Goal: Task Accomplishment & Management: Use online tool/utility

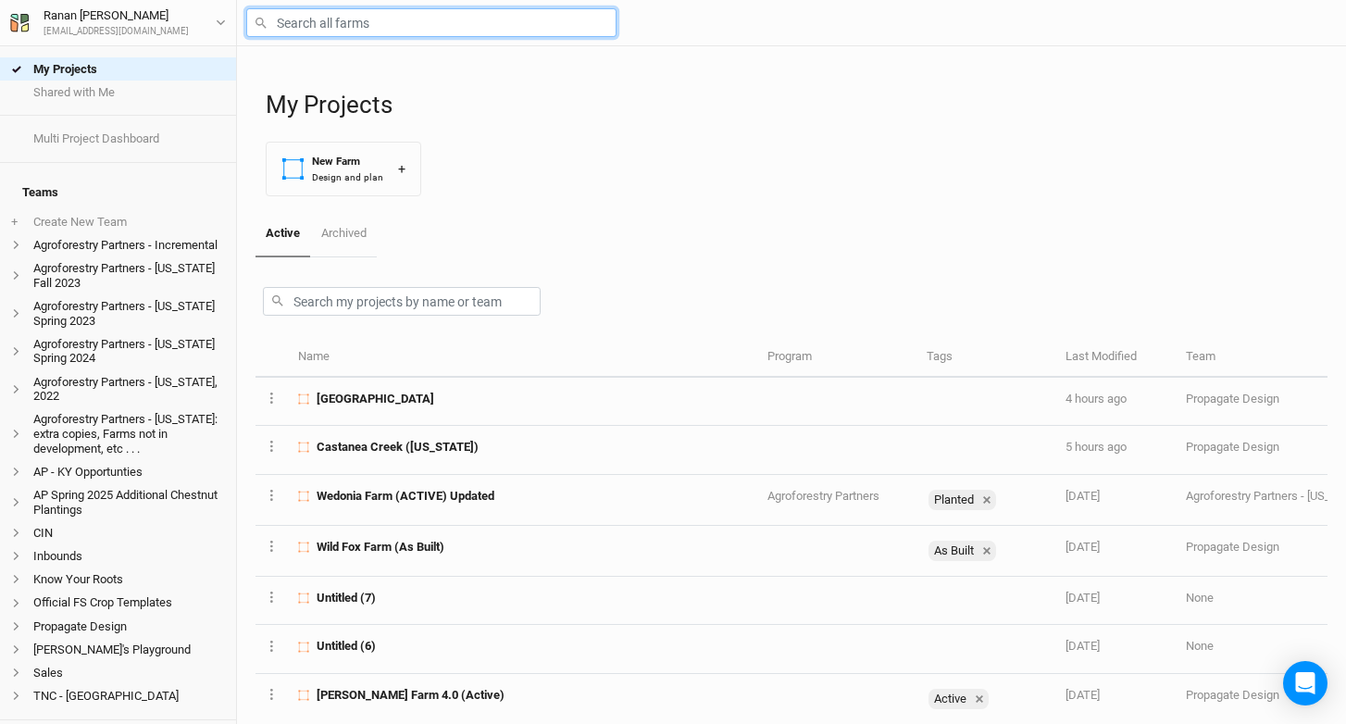
click at [301, 30] on input "text" at bounding box center [431, 22] width 370 height 29
type input "high"
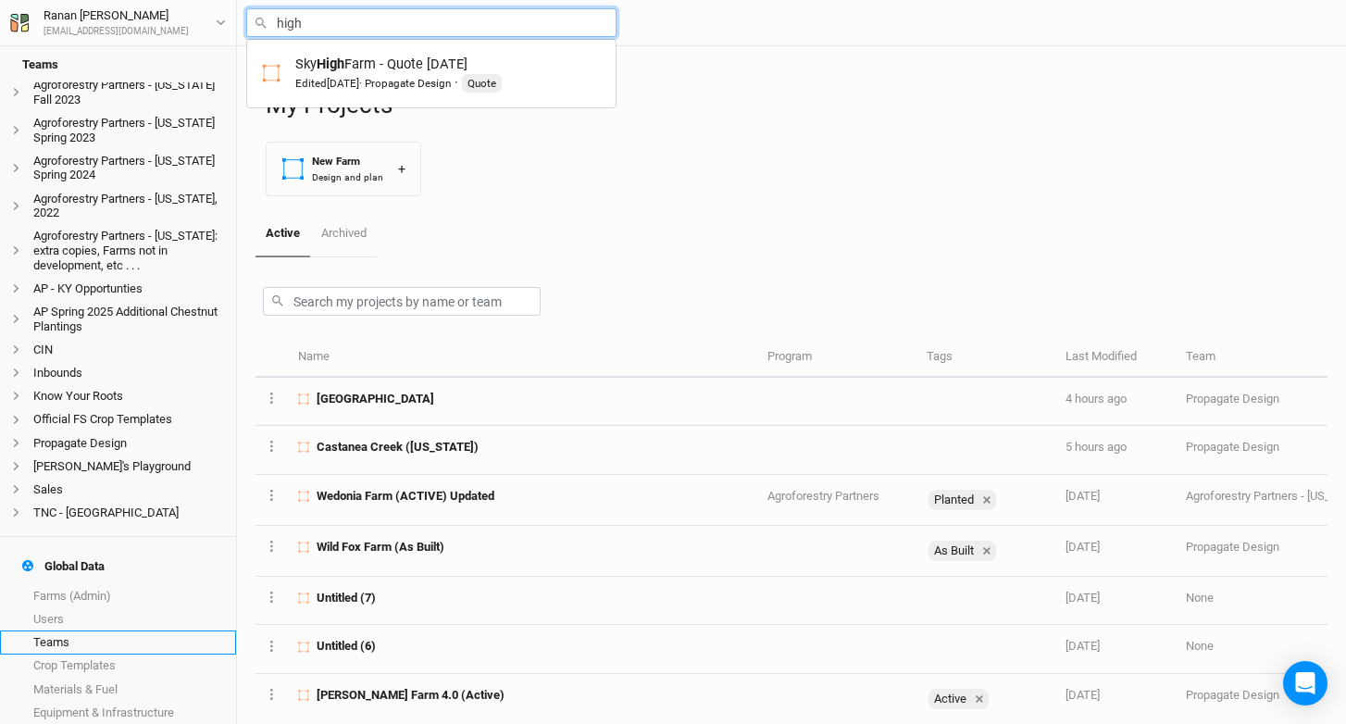
scroll to position [191, 0]
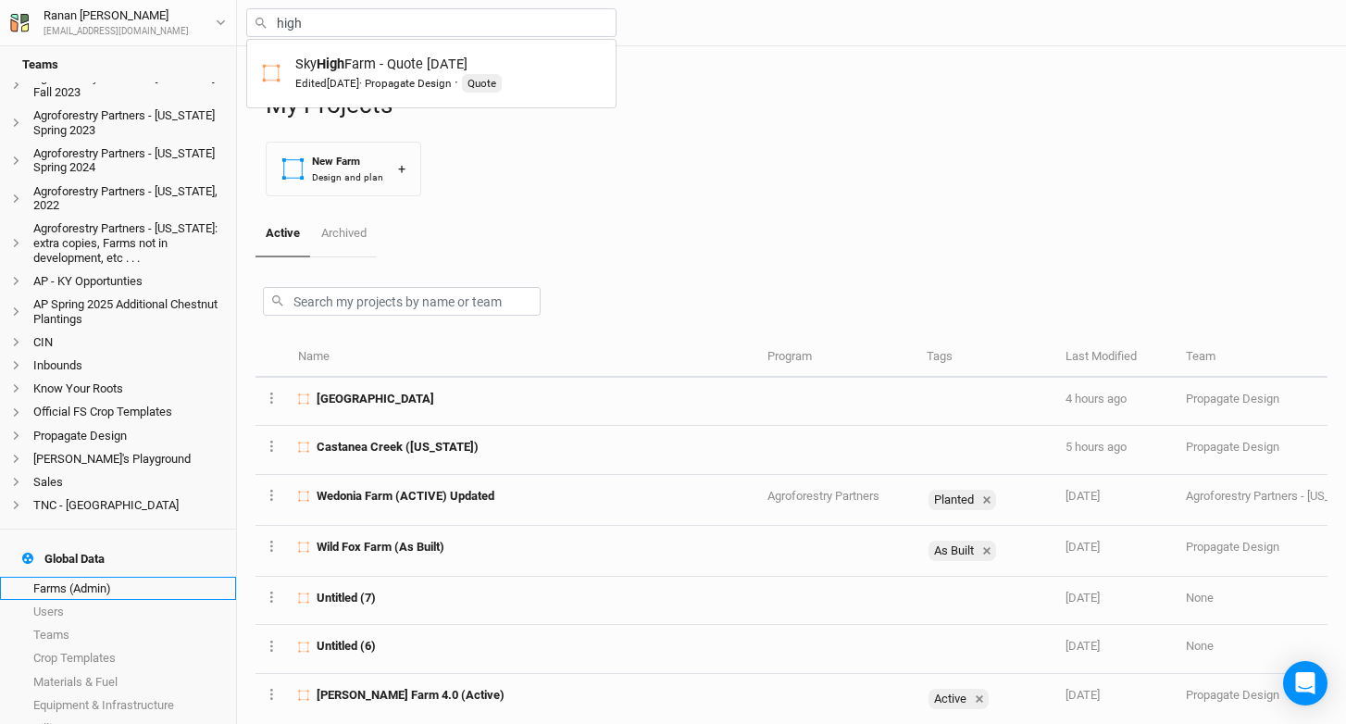
click at [89, 577] on link "Farms (Admin)" at bounding box center [118, 588] width 236 height 23
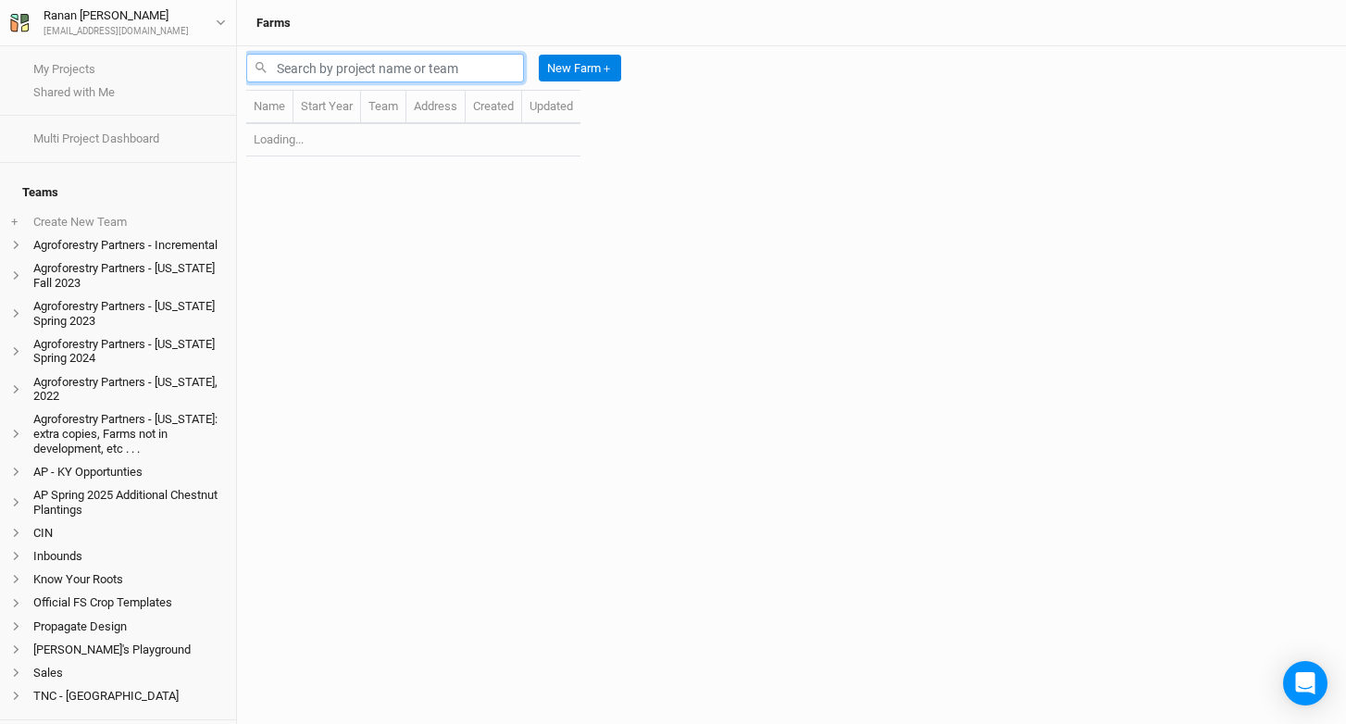
click at [338, 57] on input "text" at bounding box center [385, 68] width 278 height 29
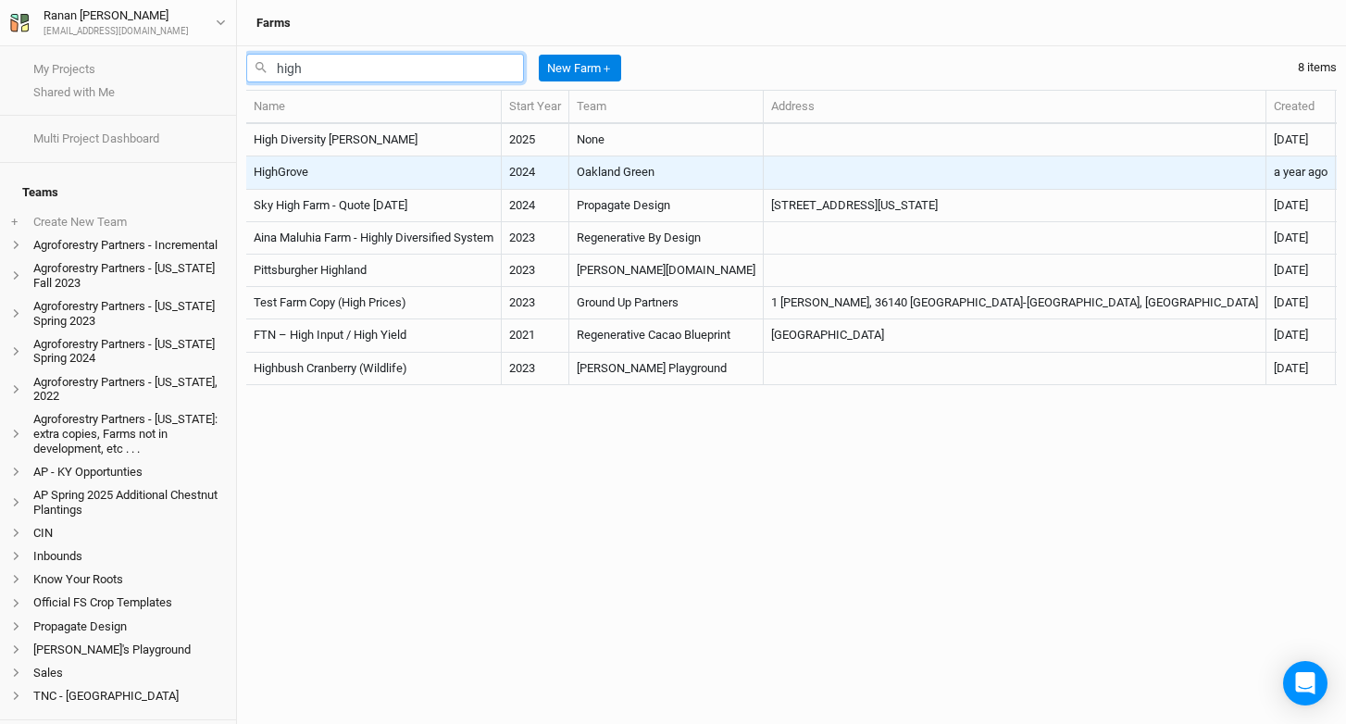
type input "high"
click at [367, 161] on td "HighGrove" at bounding box center [373, 172] width 255 height 32
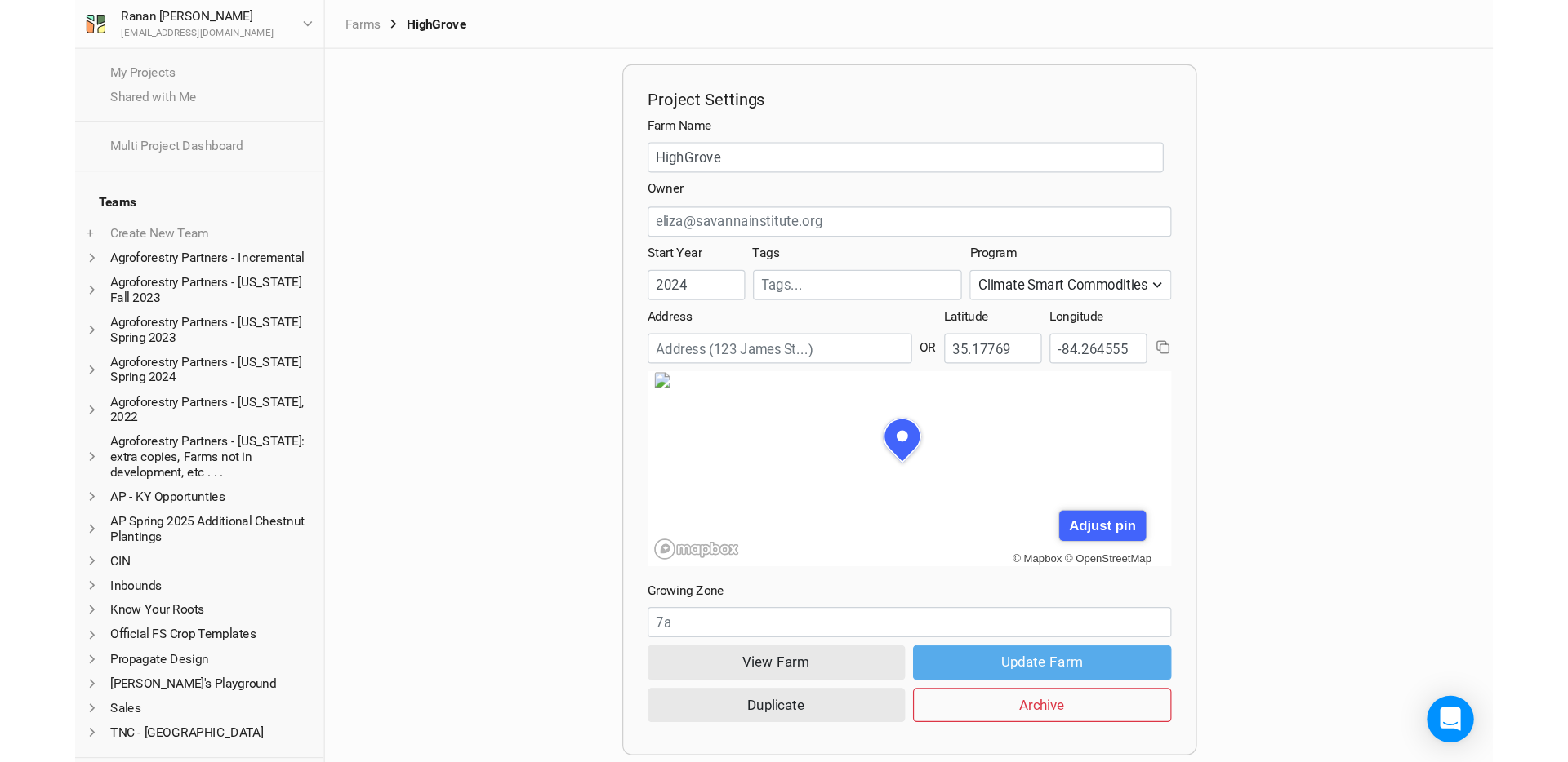
scroll to position [82, 214]
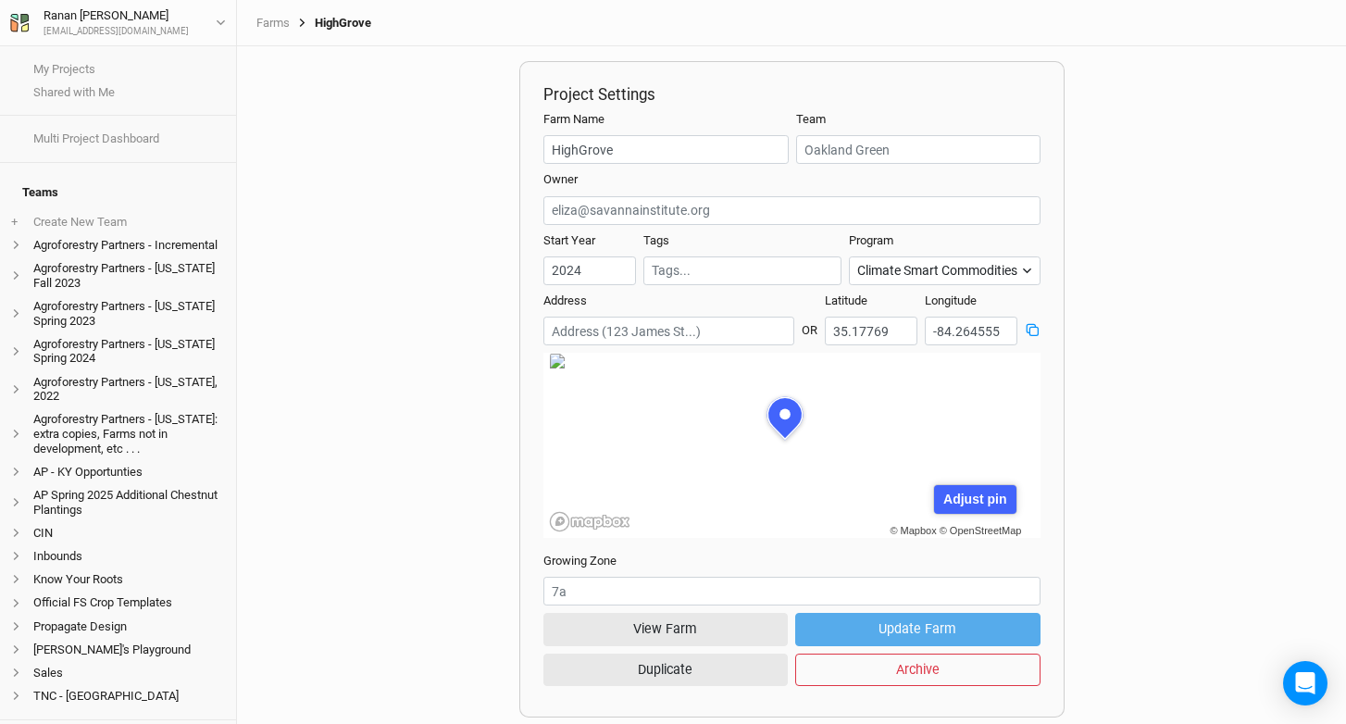
click at [1025, 330] on icon at bounding box center [1032, 330] width 14 height 14
click at [701, 627] on button "View Farm" at bounding box center [665, 629] width 245 height 32
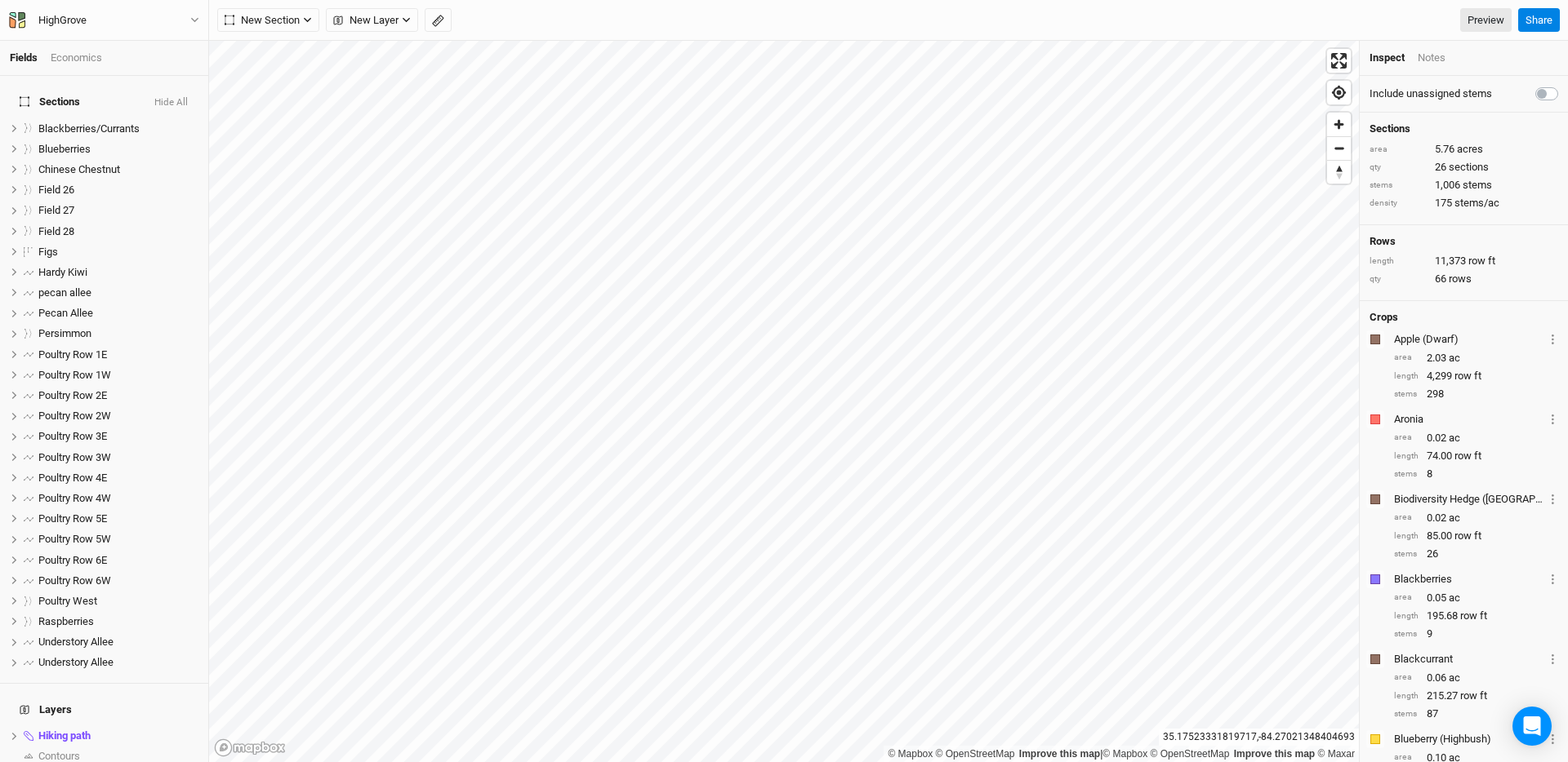
scroll to position [202, 0]
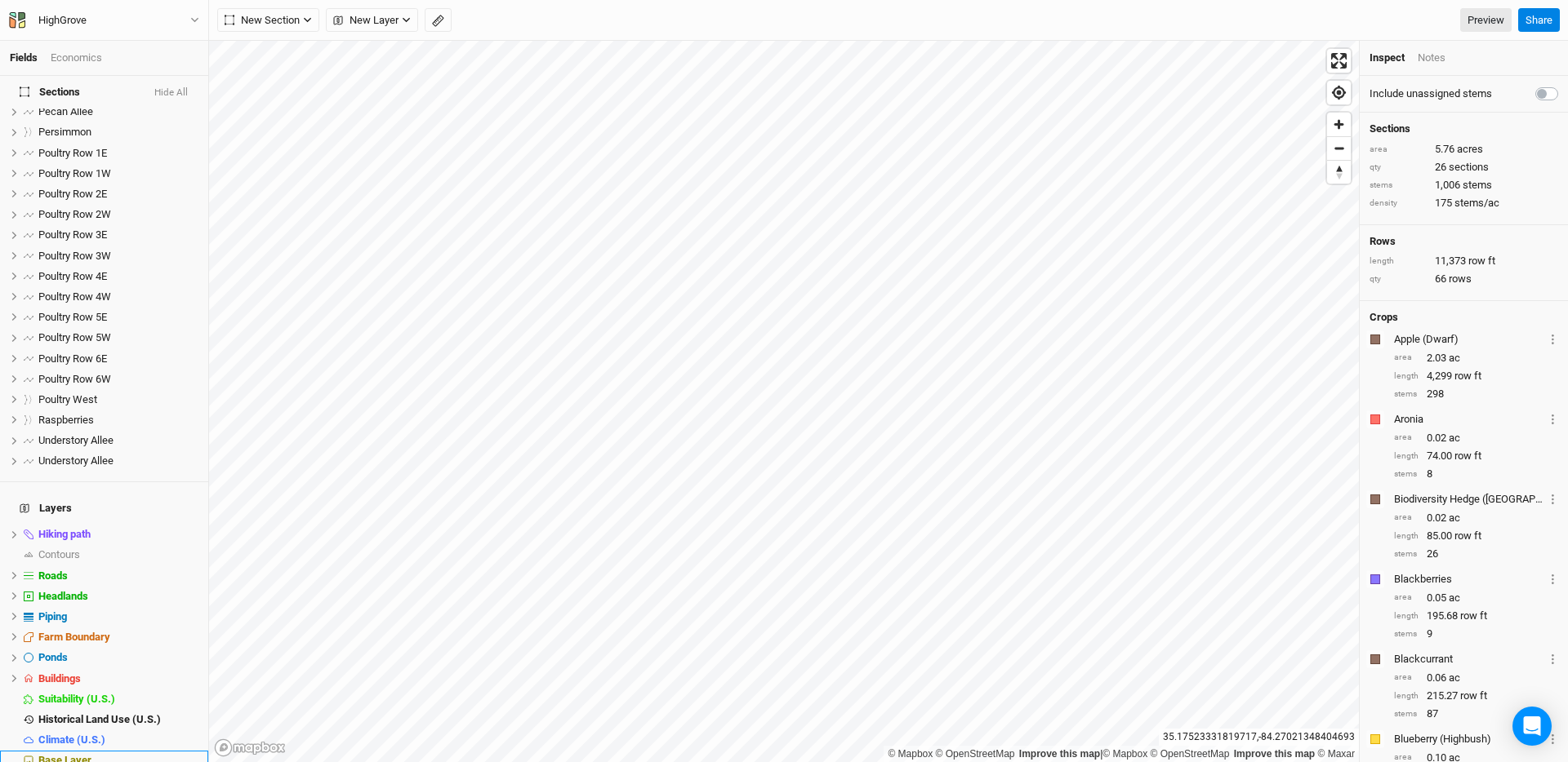
click at [145, 638] on div "Base Layer" at bounding box center [118, 760] width 160 height 13
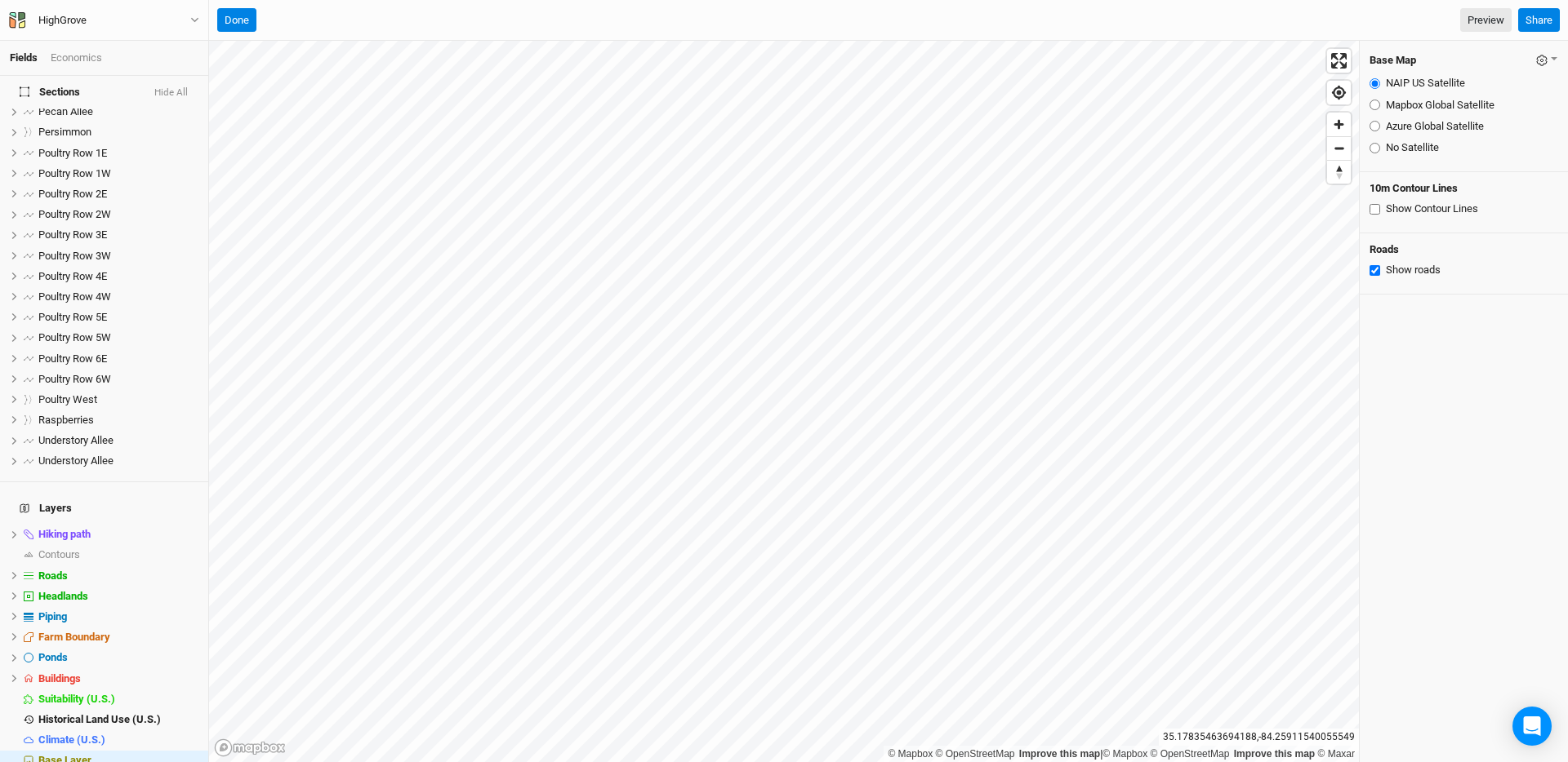
click at [1187, 107] on input "Mapbox Global Satellite" at bounding box center [1375, 105] width 11 height 11
radio input "true"
click at [181, 93] on button "Hide All" at bounding box center [171, 93] width 35 height 11
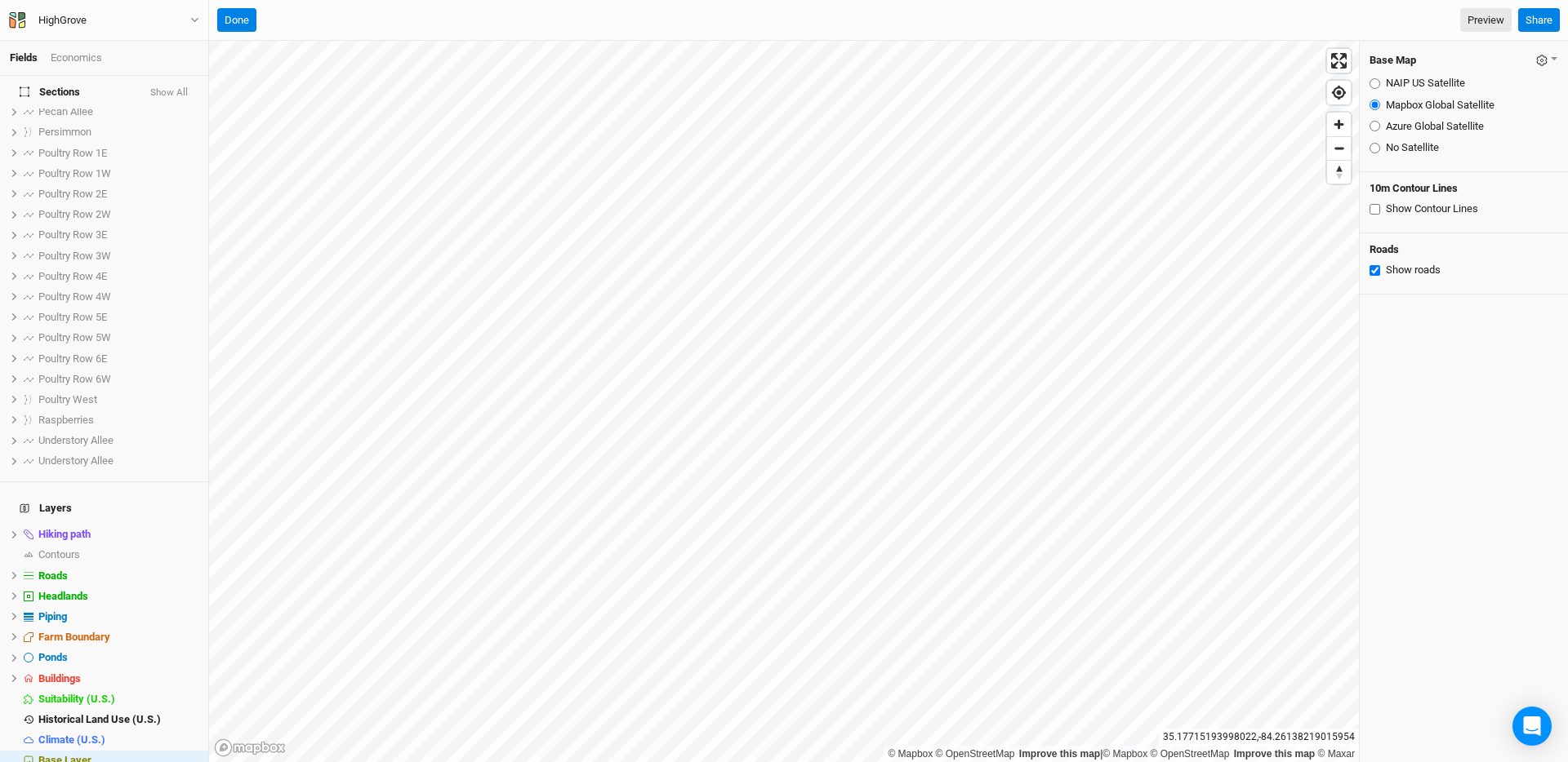
click at [1187, 130] on label "Azure Global Satellite" at bounding box center [1435, 126] width 98 height 15
click at [1187, 130] on input "Azure Global Satellite" at bounding box center [1375, 126] width 11 height 11
radio input "true"
click at [1187, 104] on label "Mapbox Global Satellite" at bounding box center [1440, 105] width 109 height 15
click at [1187, 104] on input "Mapbox Global Satellite" at bounding box center [1375, 105] width 11 height 11
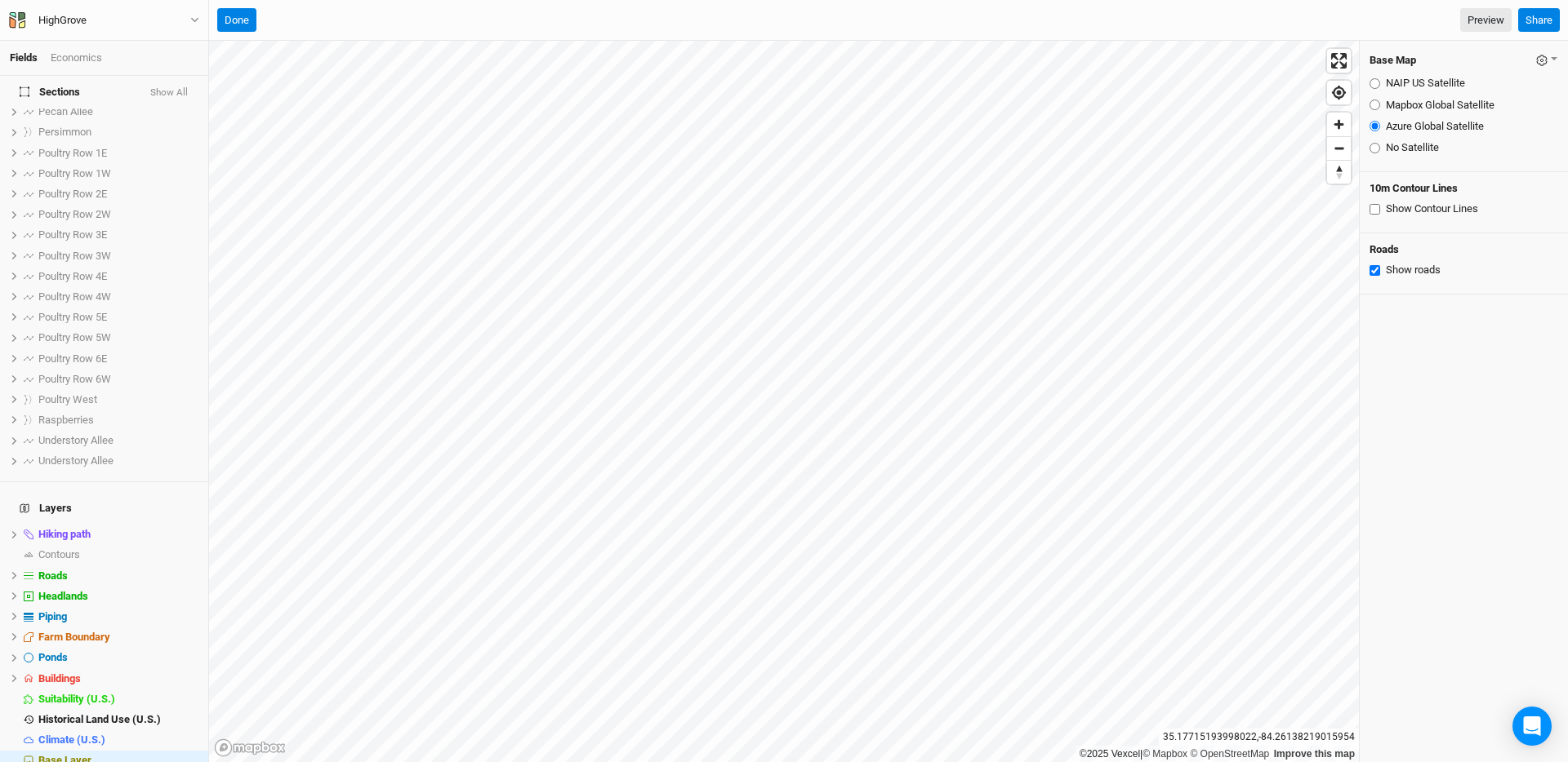
radio input "true"
click at [1187, 127] on label "Azure Global Satellite" at bounding box center [1435, 126] width 98 height 15
click at [1187, 127] on input "Azure Global Satellite" at bounding box center [1375, 126] width 11 height 11
radio input "true"
click at [177, 565] on span "hide" at bounding box center [188, 575] width 21 height 20
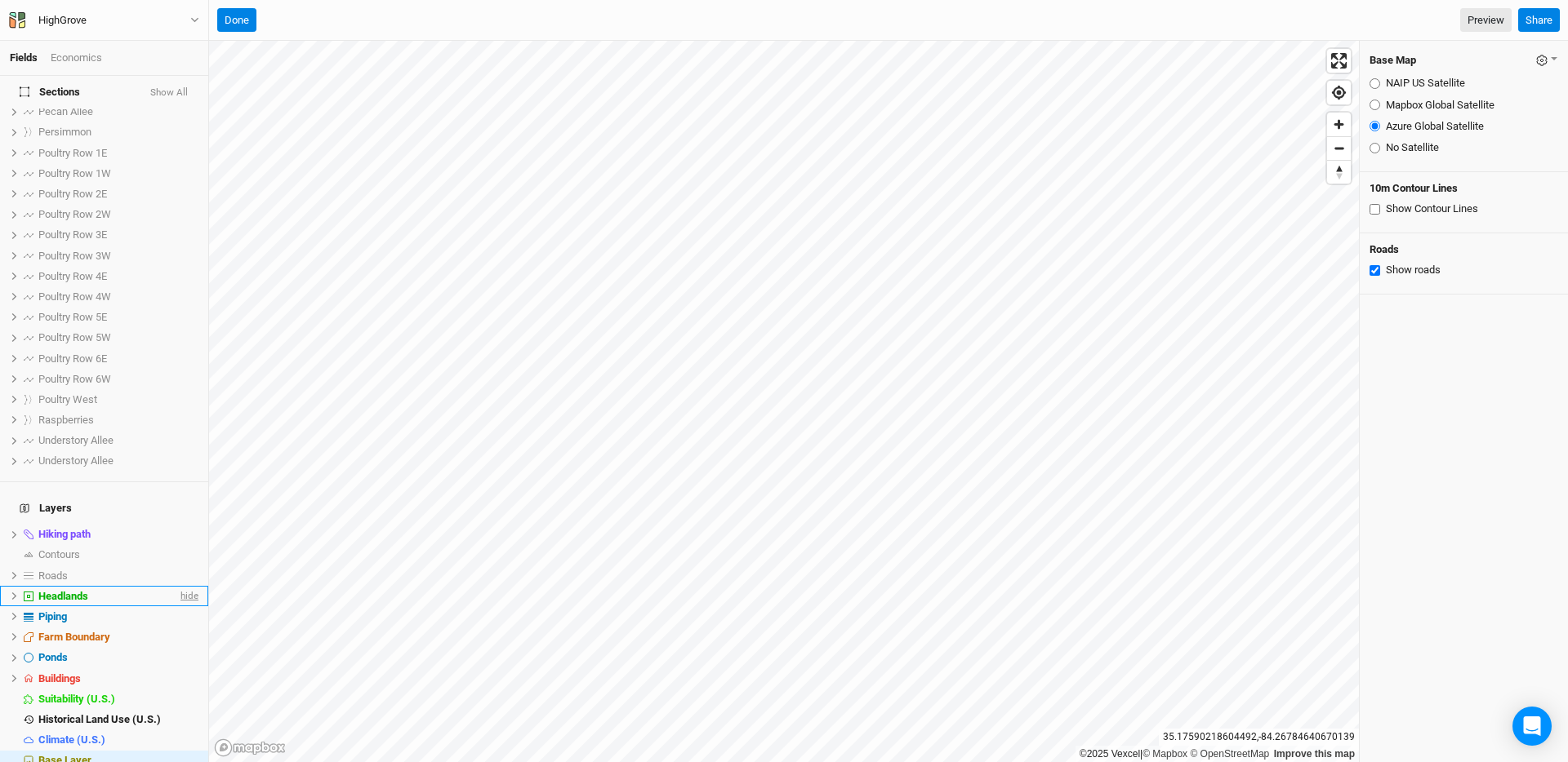
click at [177, 586] on span "hide" at bounding box center [188, 596] width 21 height 20
click at [0, 0] on span "show" at bounding box center [0, 0] width 0 height 0
click at [1187, 116] on fieldset "NAIP US Satellite Mapbox Global Satellite Azure Global Satellite No Satellite" at bounding box center [1464, 116] width 189 height 93
click at [1187, 101] on label "Mapbox Global Satellite" at bounding box center [1440, 105] width 109 height 15
click at [1187, 101] on input "Mapbox Global Satellite" at bounding box center [1375, 105] width 11 height 11
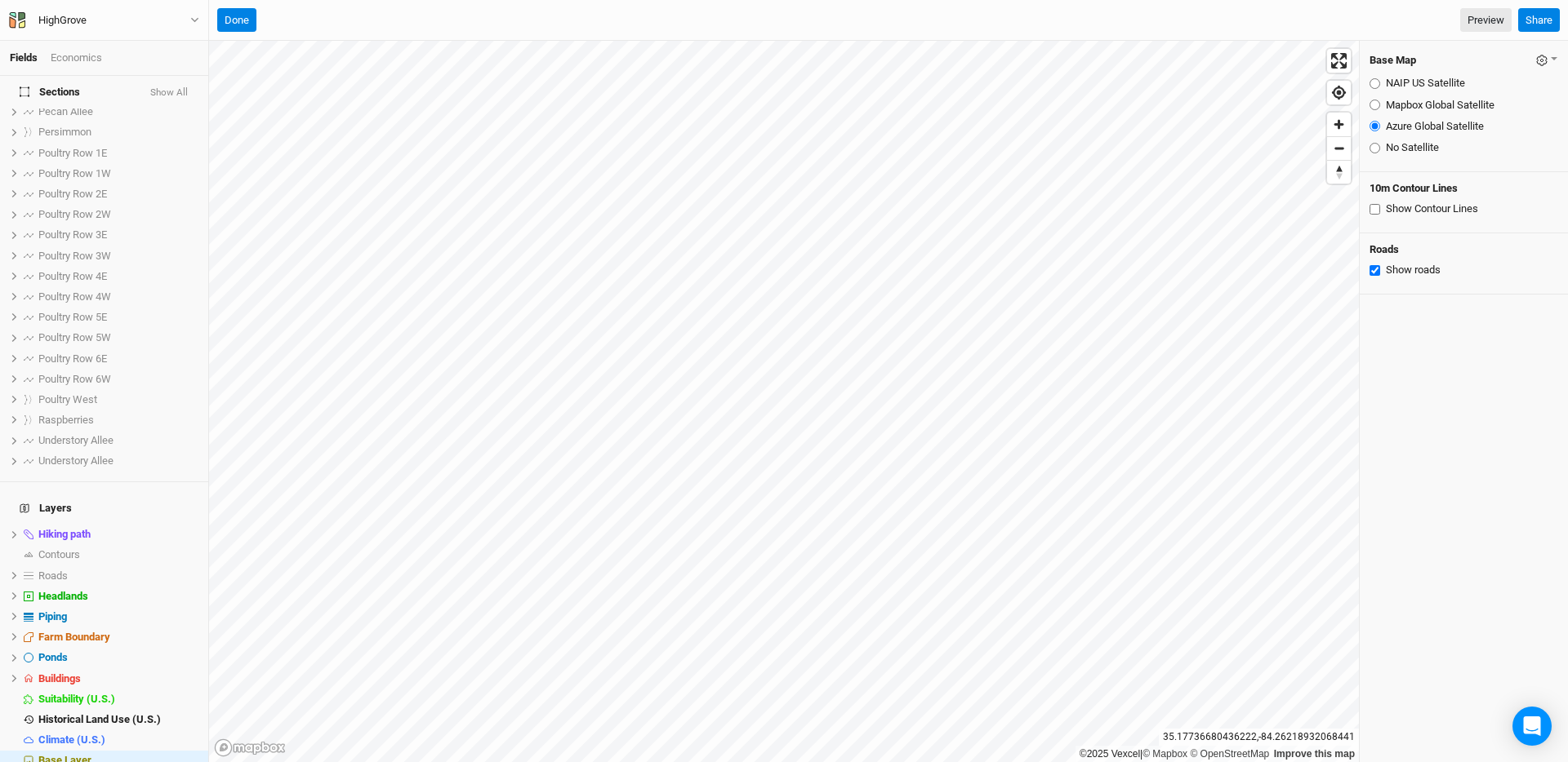
radio input "true"
click at [1187, 89] on label "NAIP US Satellite" at bounding box center [1426, 83] width 79 height 15
click at [1187, 89] on input "NAIP US Satellite" at bounding box center [1375, 84] width 11 height 11
radio input "true"
click at [1187, 104] on label "Mapbox Global Satellite" at bounding box center [1440, 105] width 109 height 15
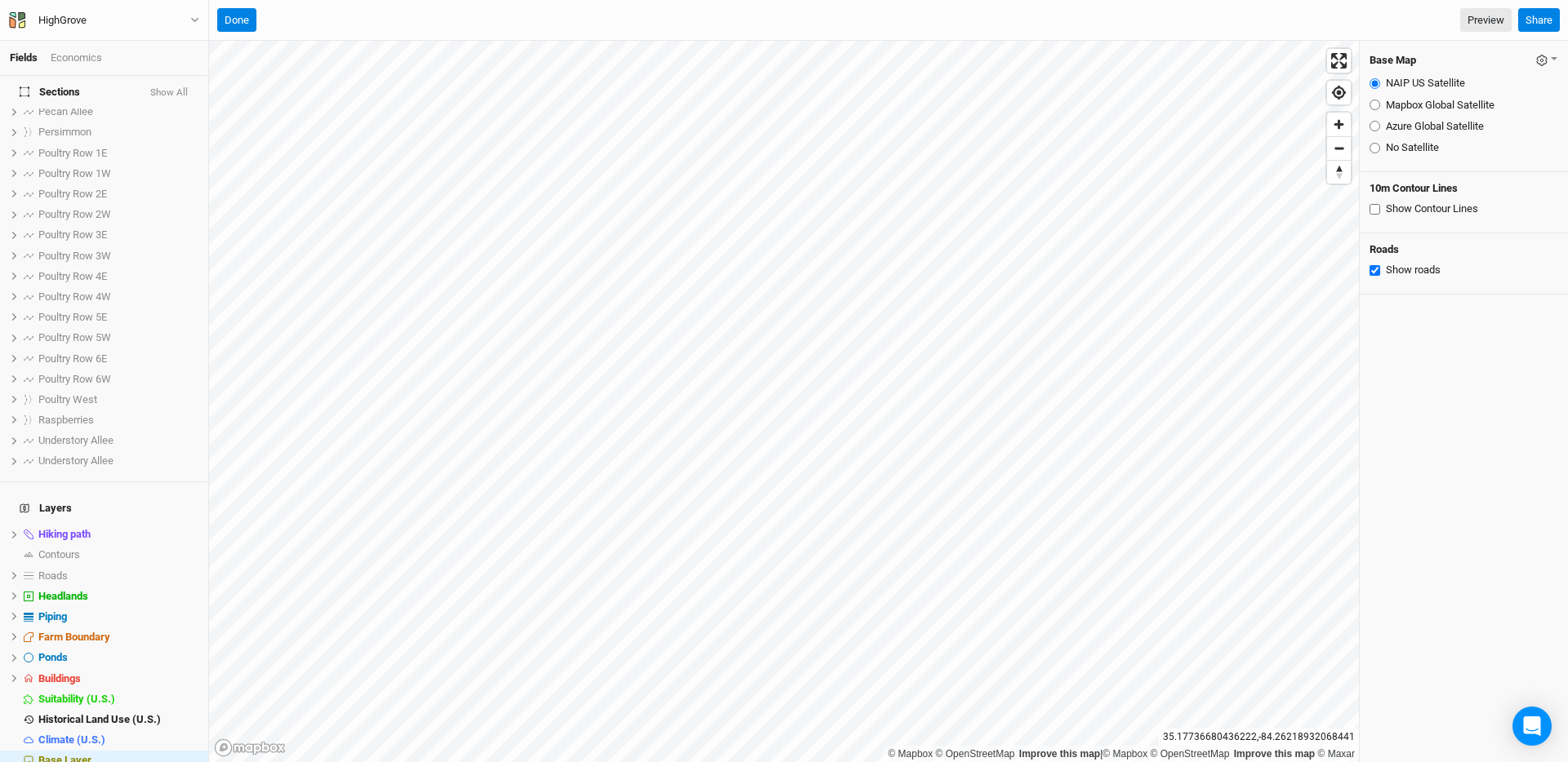
click at [1187, 104] on input "Mapbox Global Satellite" at bounding box center [1375, 105] width 11 height 11
radio input "true"
click at [192, 22] on icon "button" at bounding box center [195, 20] width 9 height 9
